Goal: Task Accomplishment & Management: Manage account settings

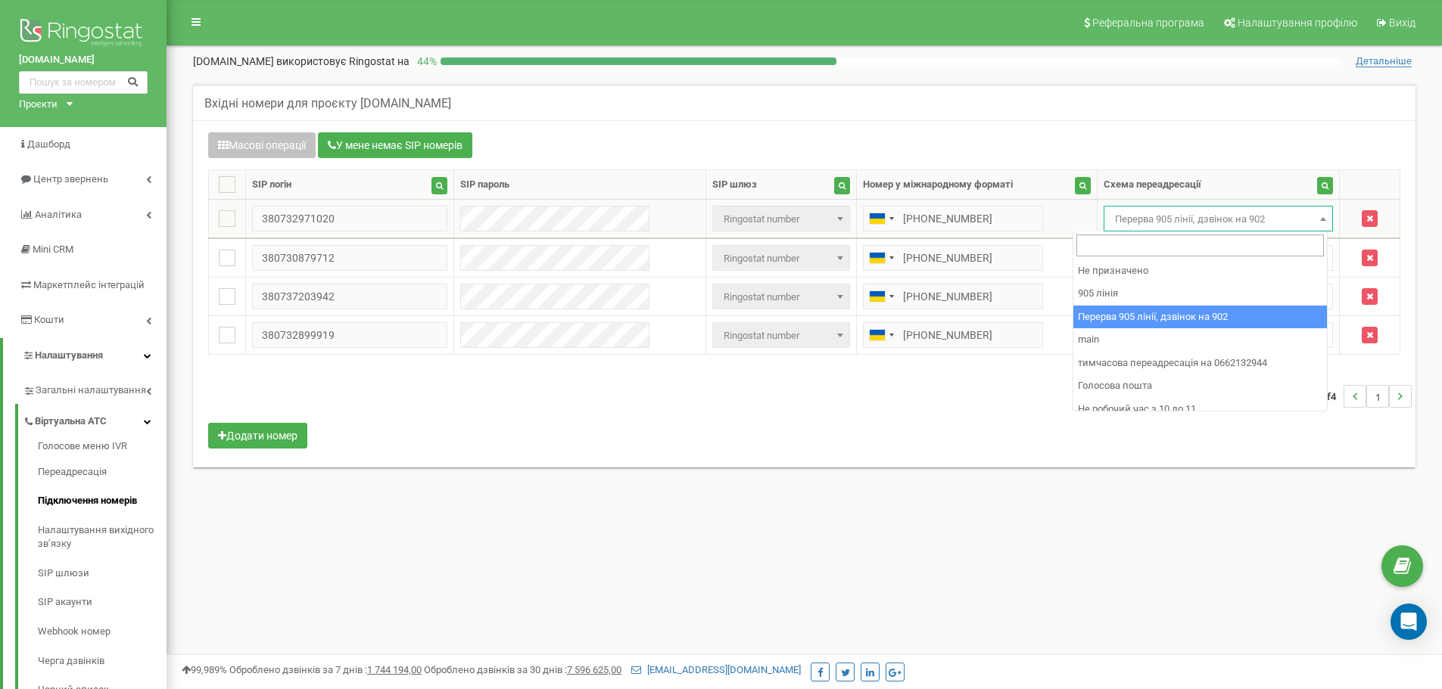
click at [1137, 225] on span "Перерва 905 лінії, дзвінок на 902" at bounding box center [1218, 219] width 219 height 21
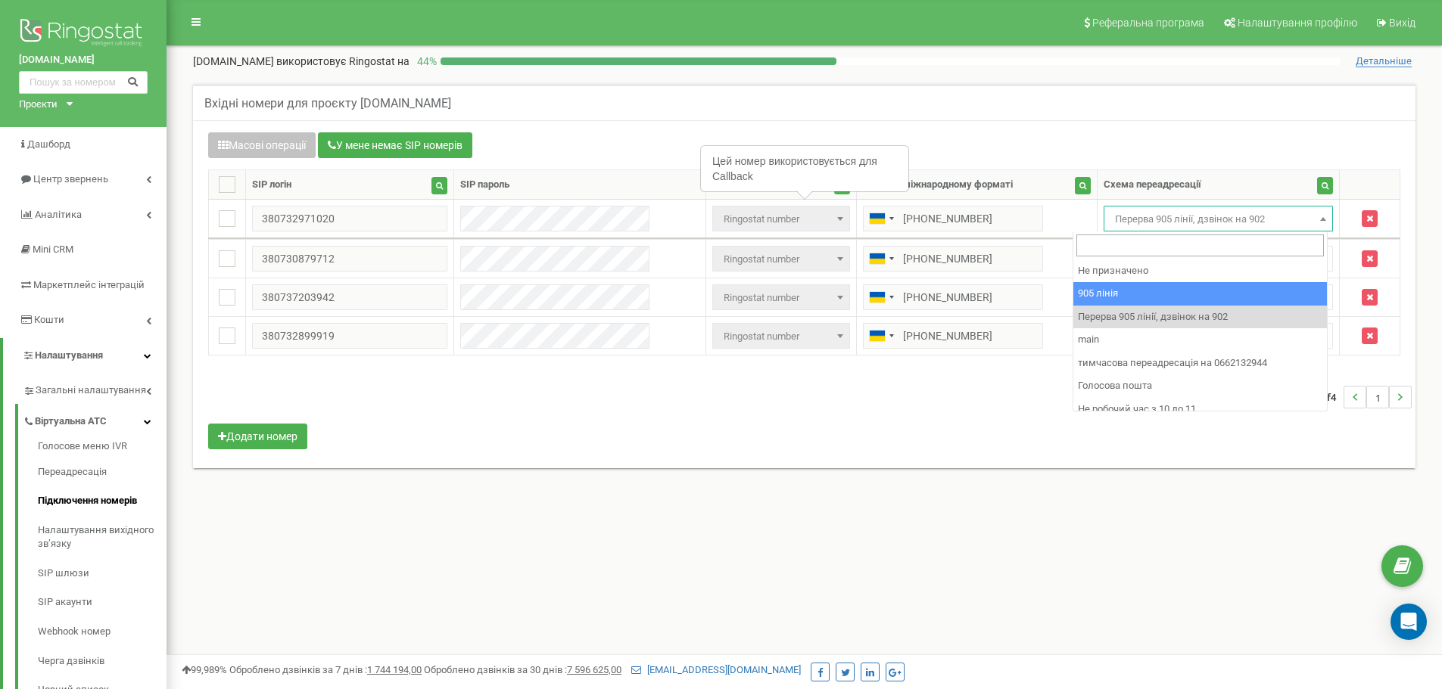
select select "173559"
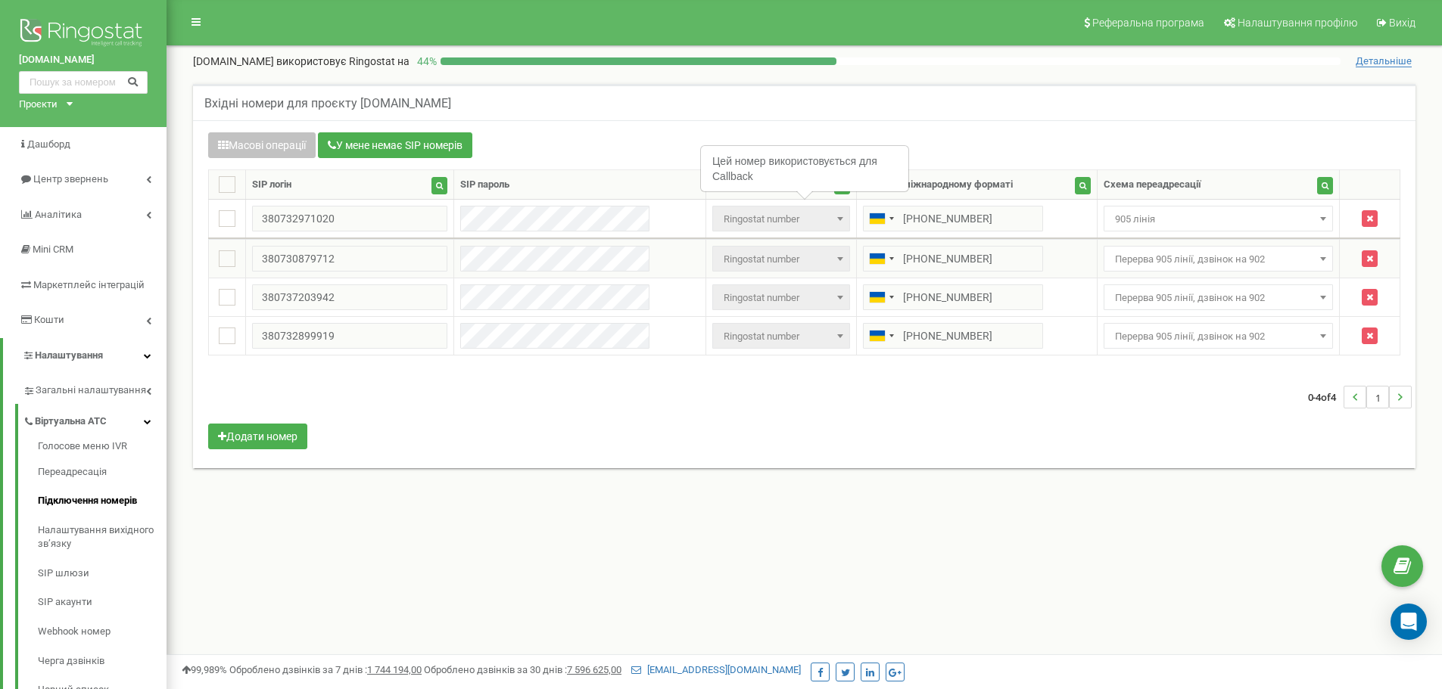
click at [1112, 266] on span "Перерва 905 лінії, дзвінок на 902" at bounding box center [1218, 259] width 219 height 21
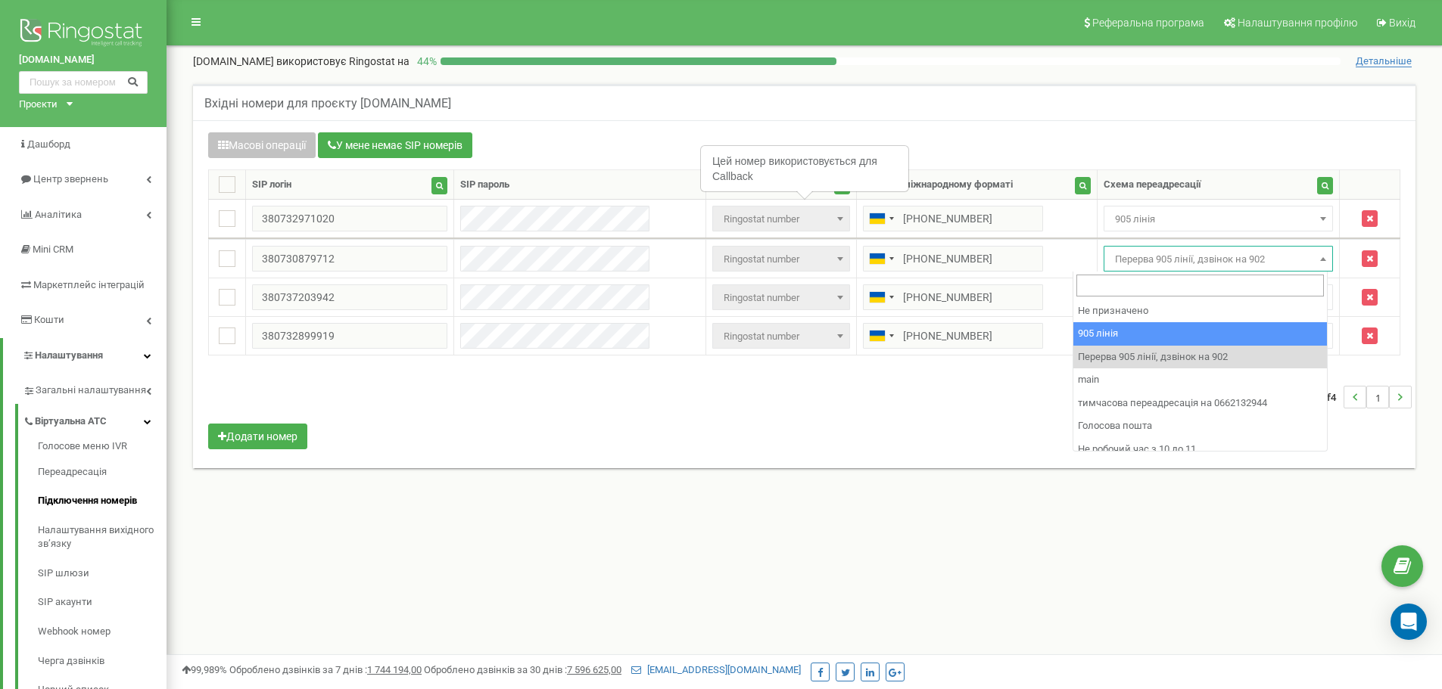
drag, startPoint x: 1113, startPoint y: 330, endPoint x: 1111, endPoint y: 305, distance: 25.1
select select "173559"
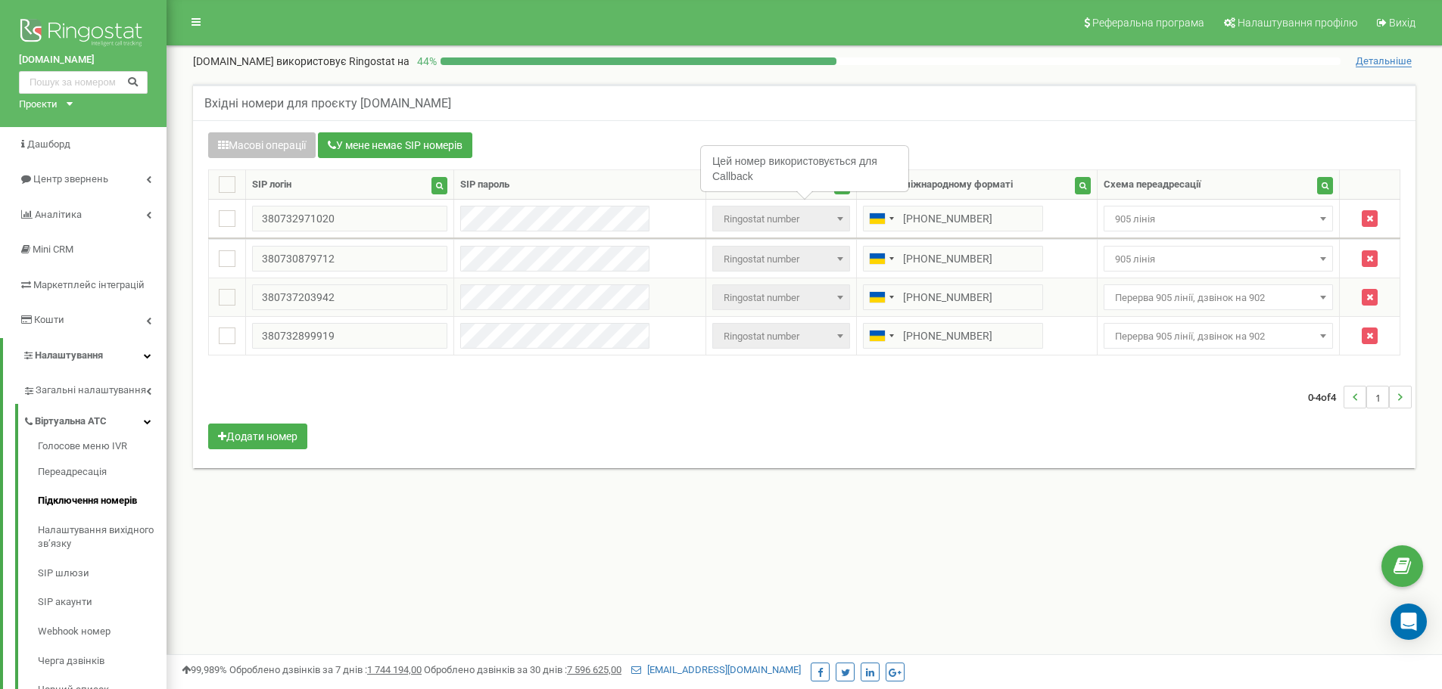
click at [1111, 303] on span "Перерва 905 лінії, дзвінок на 902" at bounding box center [1218, 298] width 219 height 21
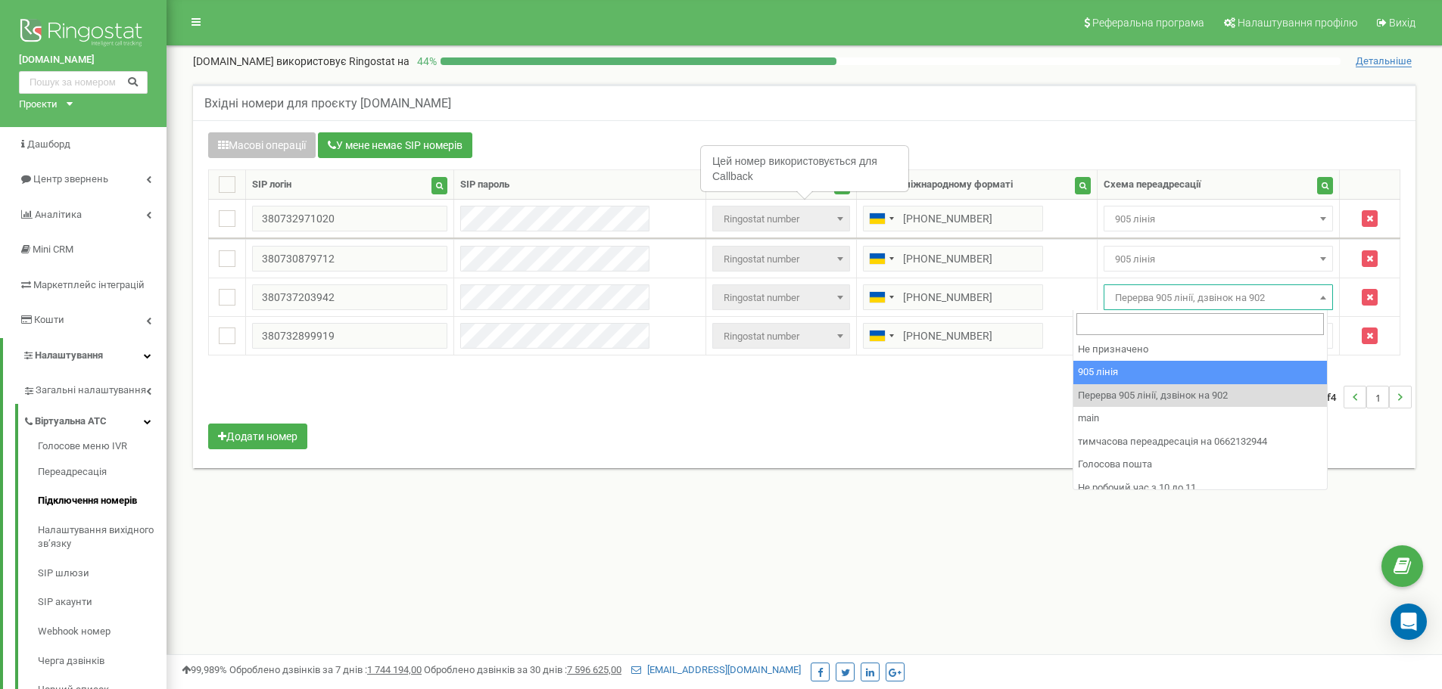
select select "173559"
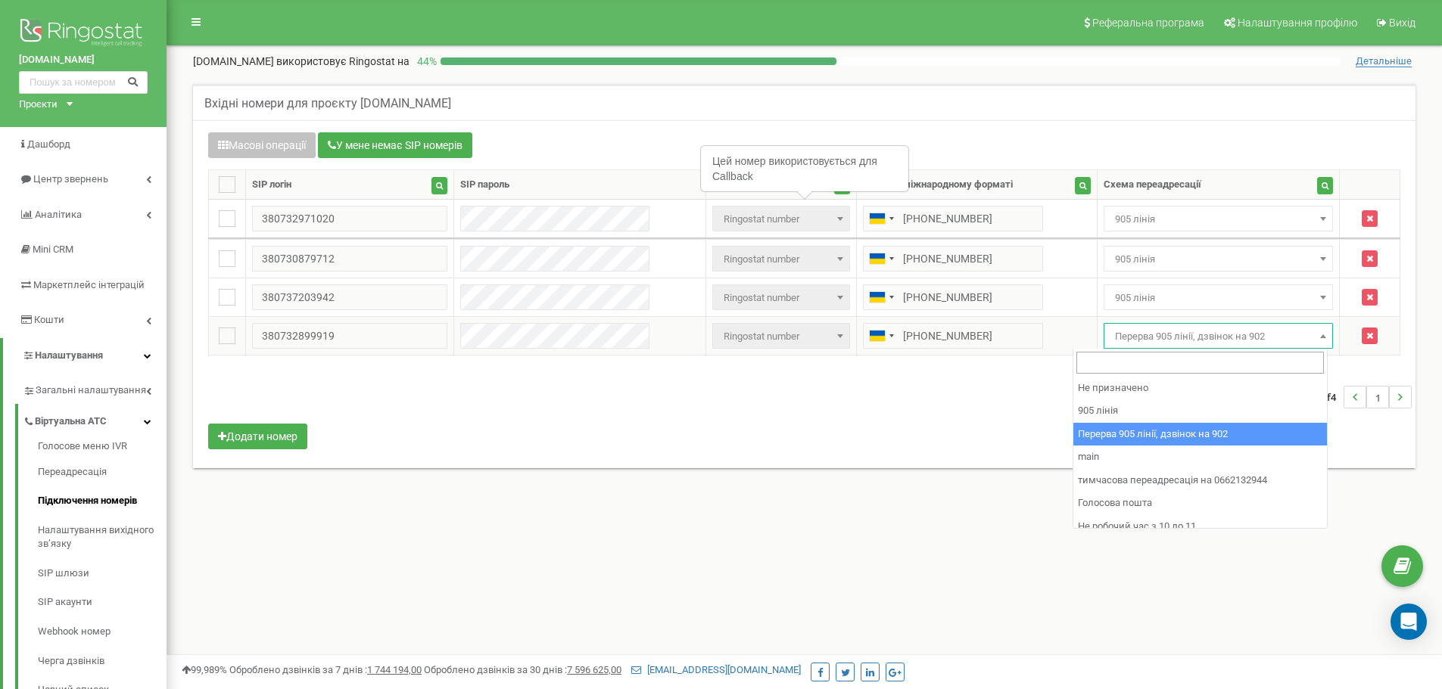
click at [1113, 341] on span "Перерва 905 лінії, дзвінок на 902" at bounding box center [1218, 336] width 219 height 21
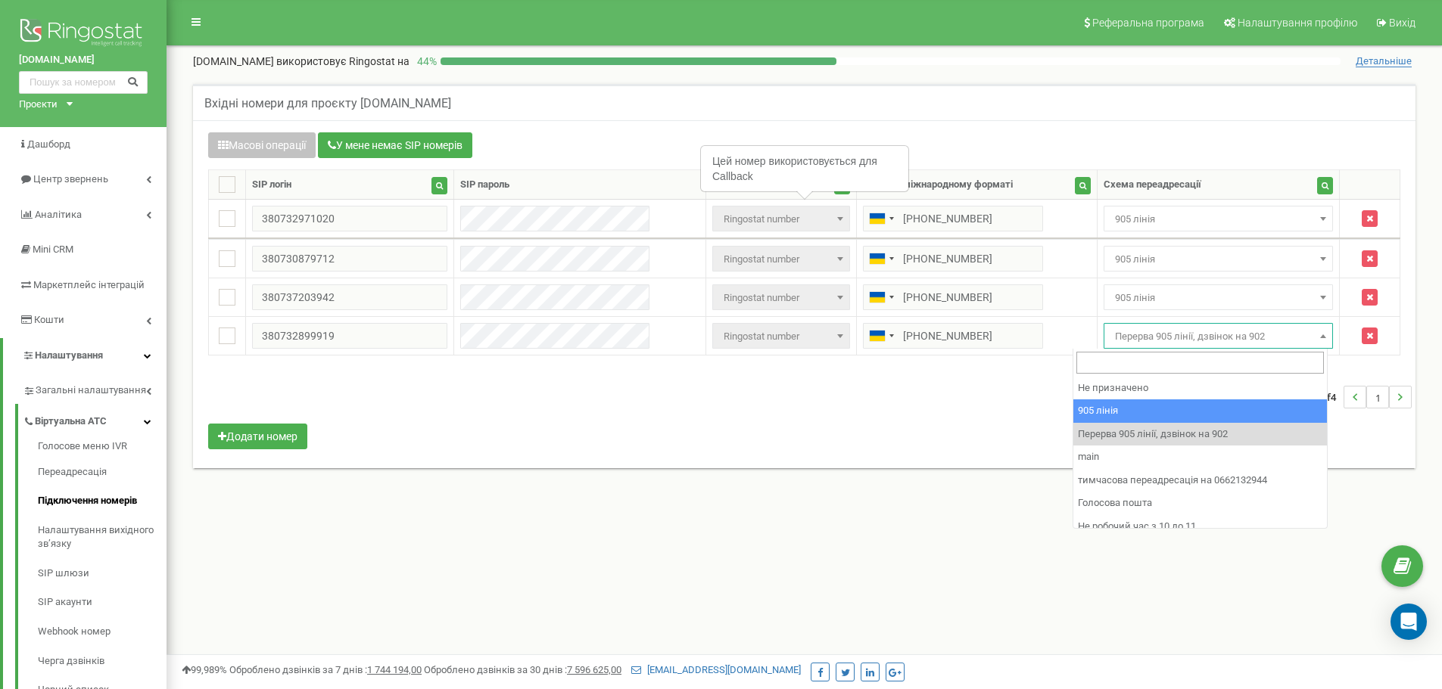
select select "173559"
